Goal: Navigation & Orientation: Go to known website

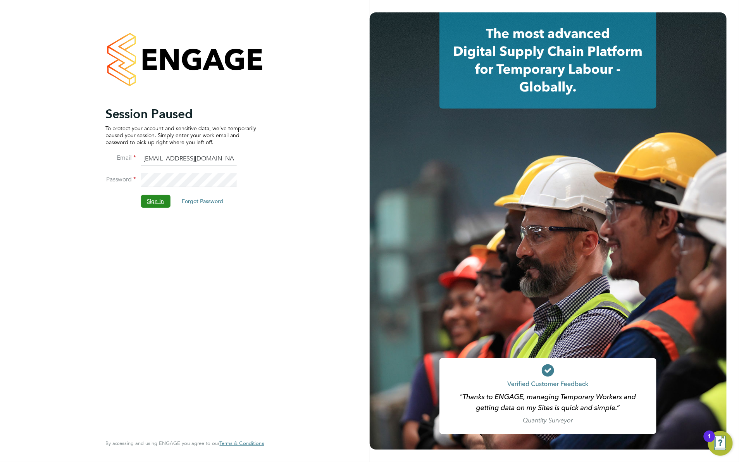
click at [152, 204] on button "Sign In" at bounding box center [155, 201] width 29 height 12
